Goal: Information Seeking & Learning: Find contact information

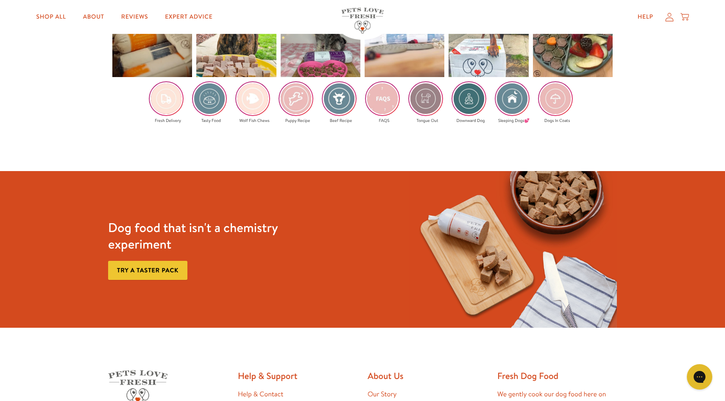
scroll to position [1503, 0]
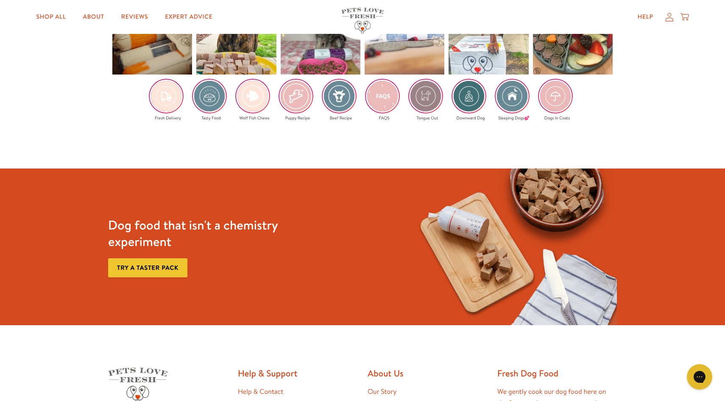
click at [380, 93] on img at bounding box center [382, 96] width 33 height 33
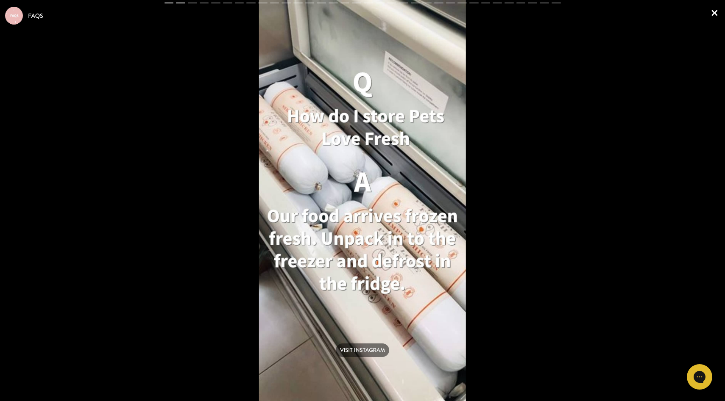
click at [599, 157] on div "Visit Instagram" at bounding box center [362, 200] width 725 height 401
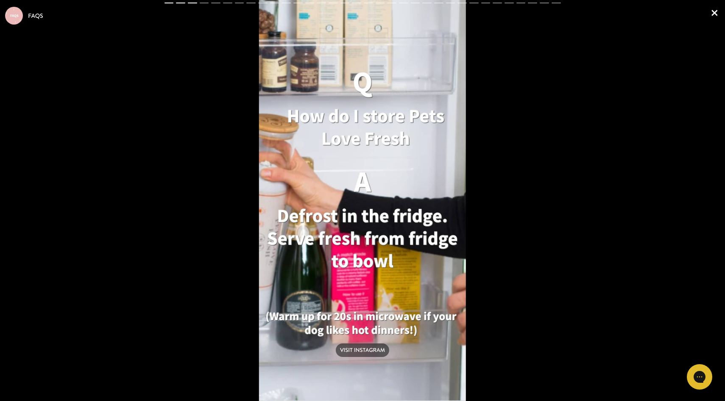
click at [599, 157] on div "Visit Instagram" at bounding box center [362, 200] width 725 height 401
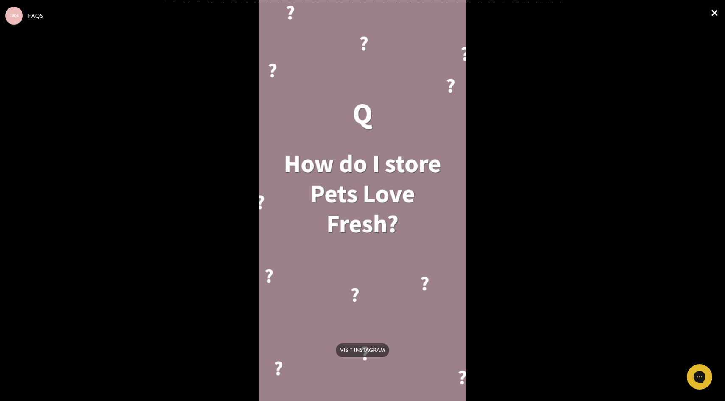
click at [599, 157] on div "Visit Instagram" at bounding box center [362, 200] width 725 height 401
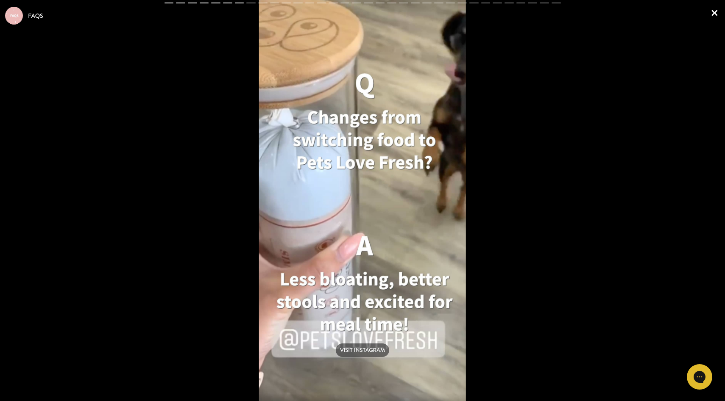
click at [599, 157] on div "Visit Instagram" at bounding box center [362, 200] width 725 height 401
click at [717, 15] on link "×" at bounding box center [714, 12] width 11 height 25
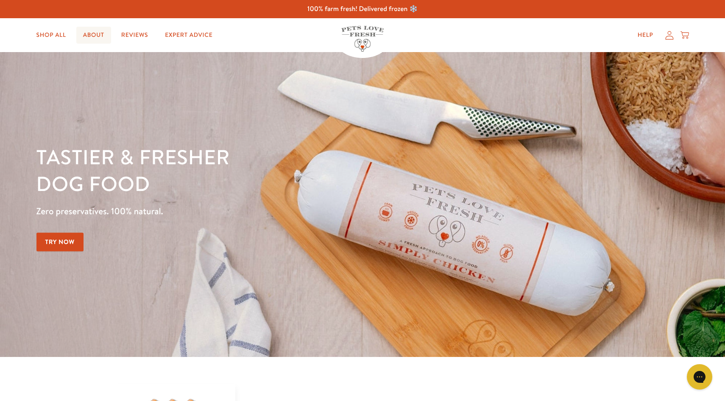
click at [92, 33] on link "About" at bounding box center [93, 35] width 35 height 17
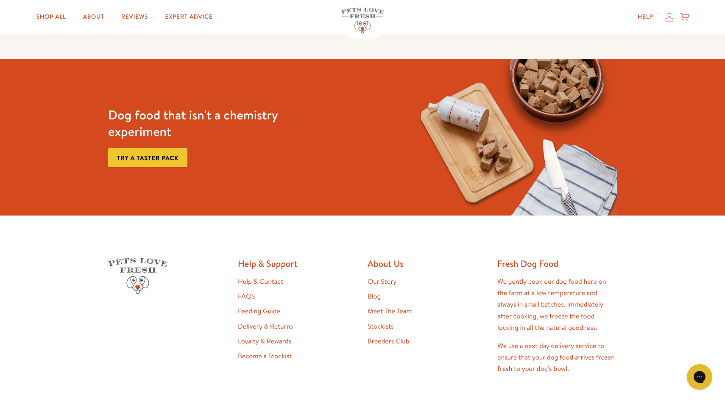
scroll to position [2275, 0]
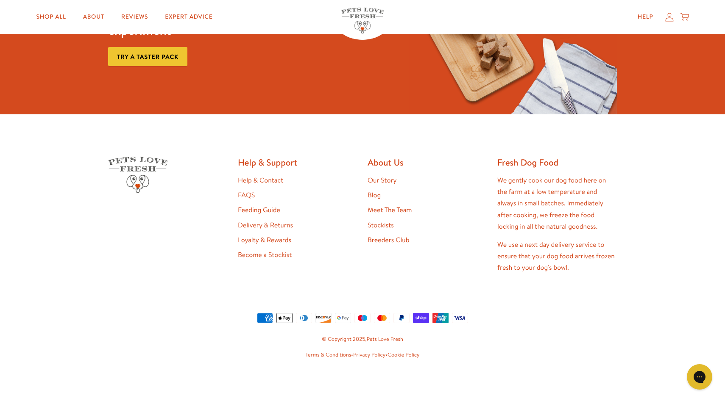
click at [380, 208] on link "Meet The Team" at bounding box center [390, 210] width 44 height 9
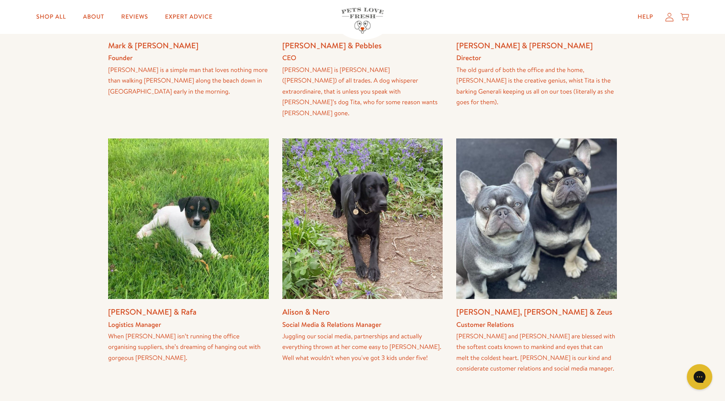
scroll to position [348, 0]
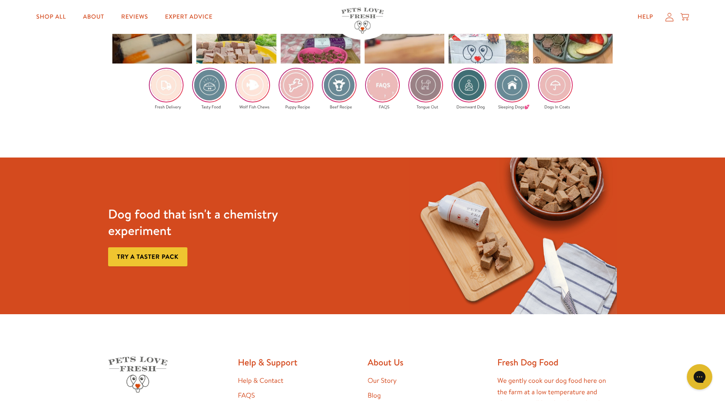
scroll to position [1704, 0]
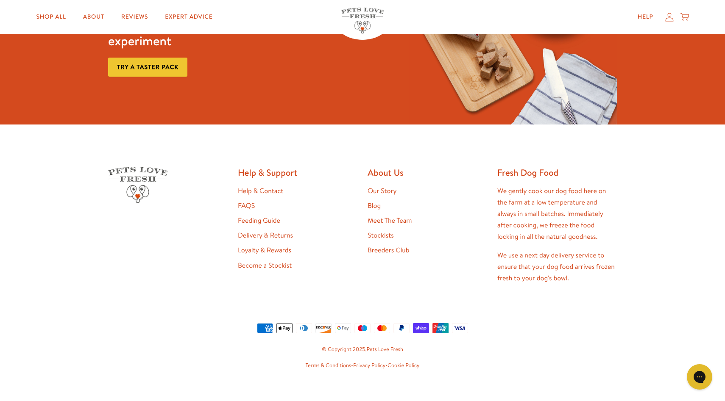
click at [265, 187] on link "Help & Contact" at bounding box center [260, 191] width 45 height 9
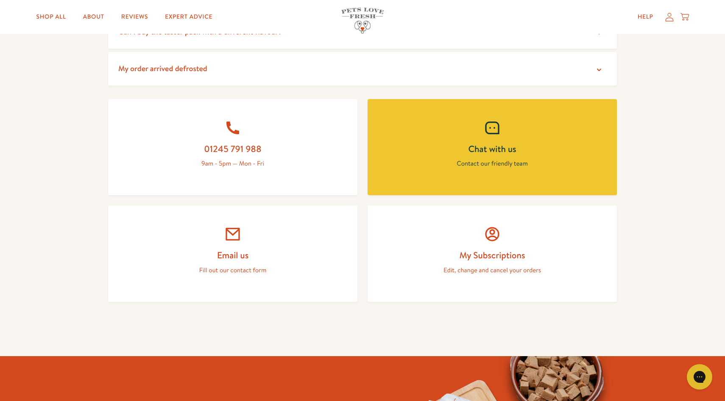
scroll to position [318, 0]
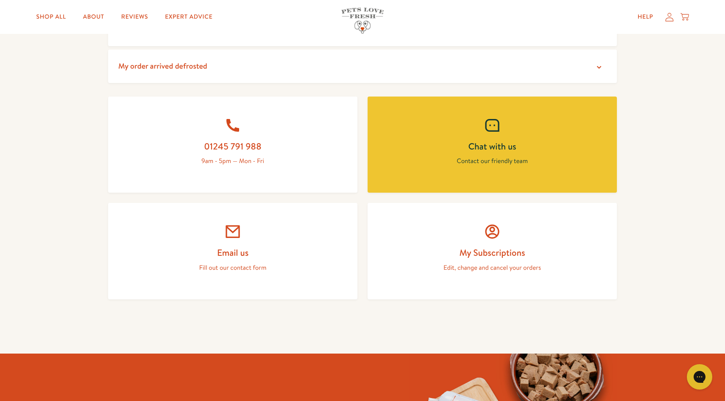
click at [221, 262] on link "Email us Fill out our contact form" at bounding box center [232, 251] width 249 height 97
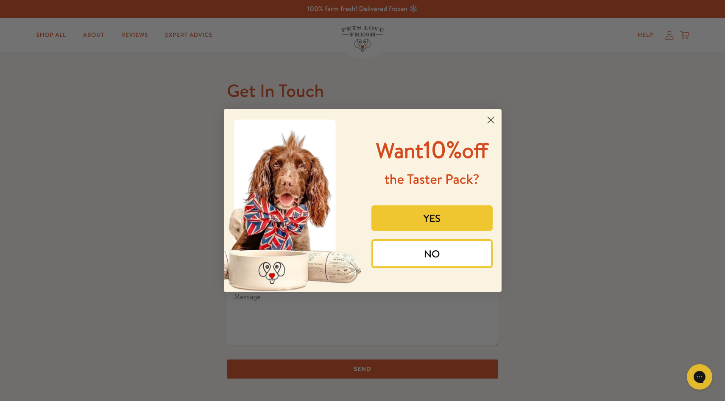
click at [491, 122] on circle "Close dialog" at bounding box center [490, 120] width 14 height 14
